Goal: Task Accomplishment & Management: Manage account settings

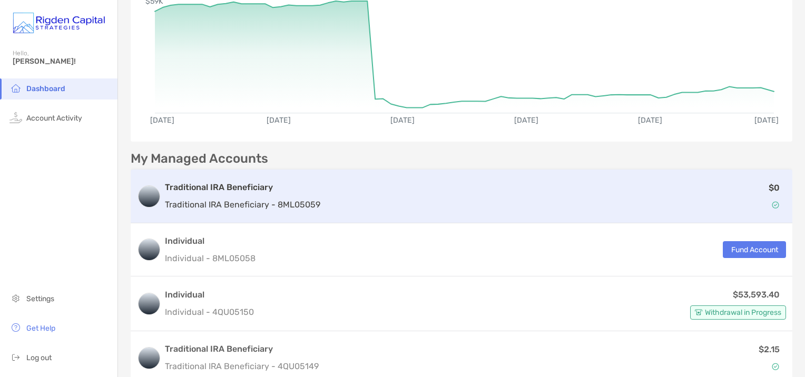
scroll to position [158, 0]
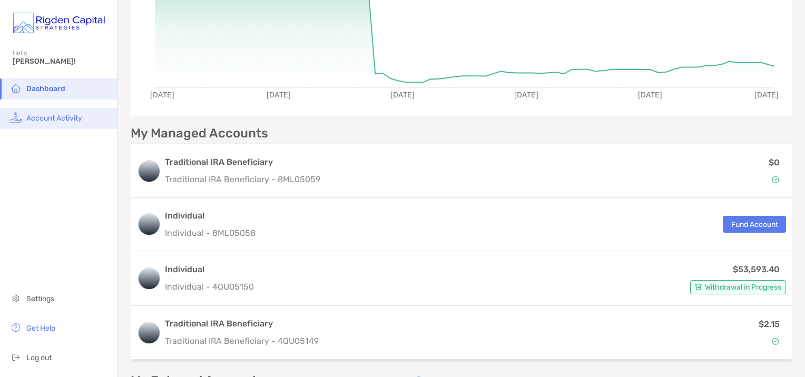
click at [46, 121] on span "Account Activity" at bounding box center [54, 118] width 56 height 9
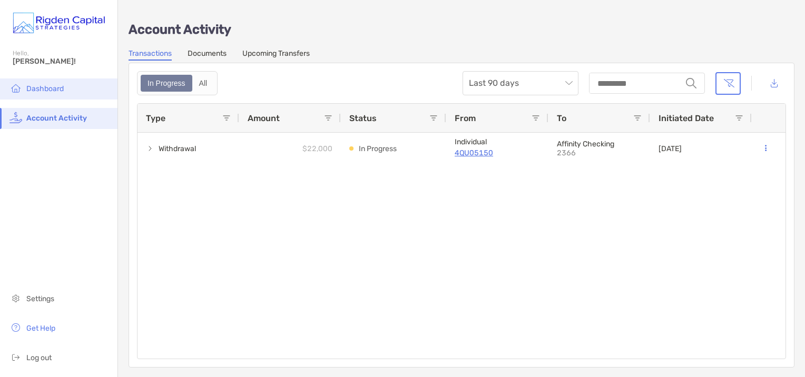
click at [63, 91] on span "Dashboard" at bounding box center [44, 88] width 37 height 9
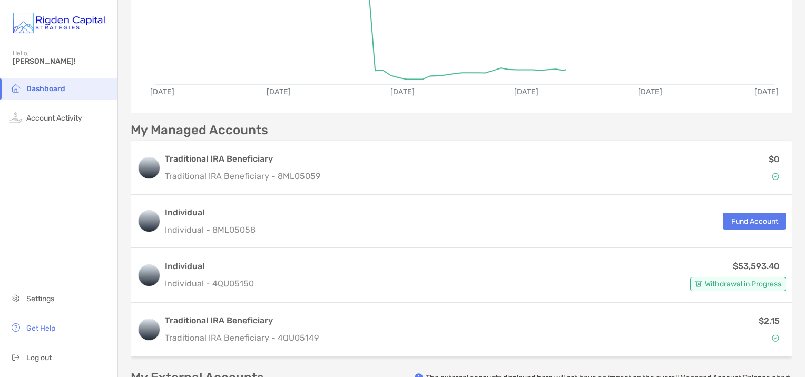
scroll to position [263, 0]
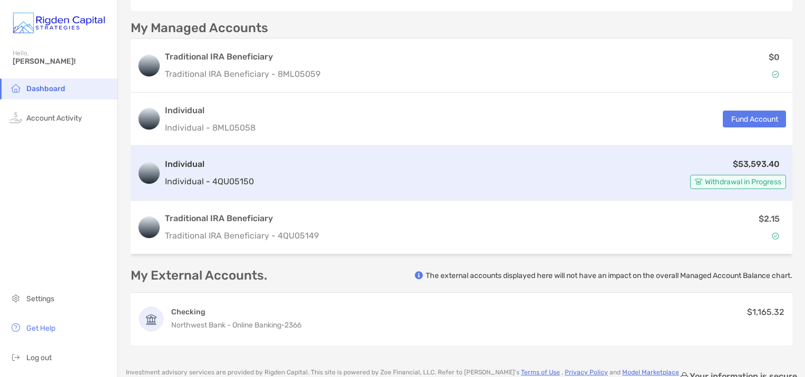
click at [741, 167] on p "$53,593.40" at bounding box center [756, 163] width 47 height 13
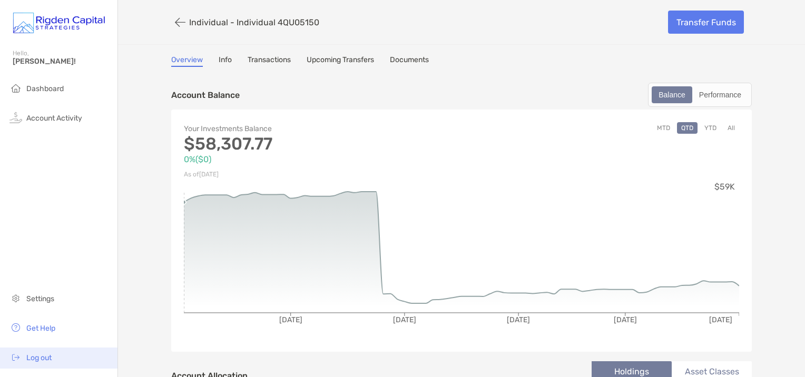
click at [39, 358] on span "Log out" at bounding box center [38, 357] width 25 height 9
